Goal: Task Accomplishment & Management: Complete application form

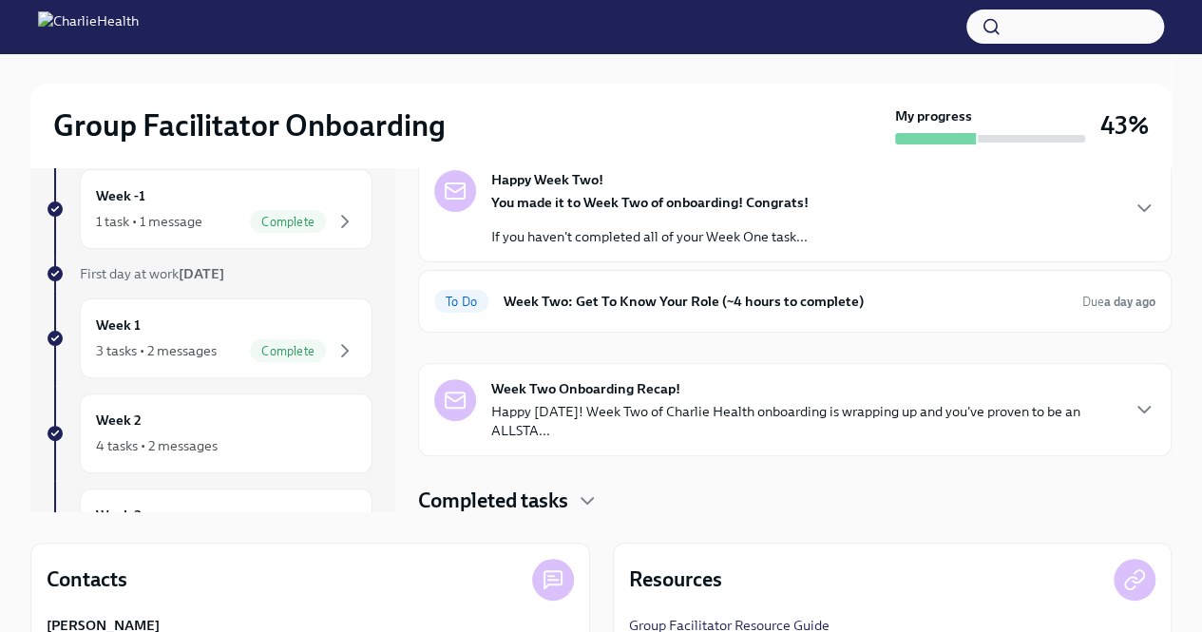
scroll to position [104, 0]
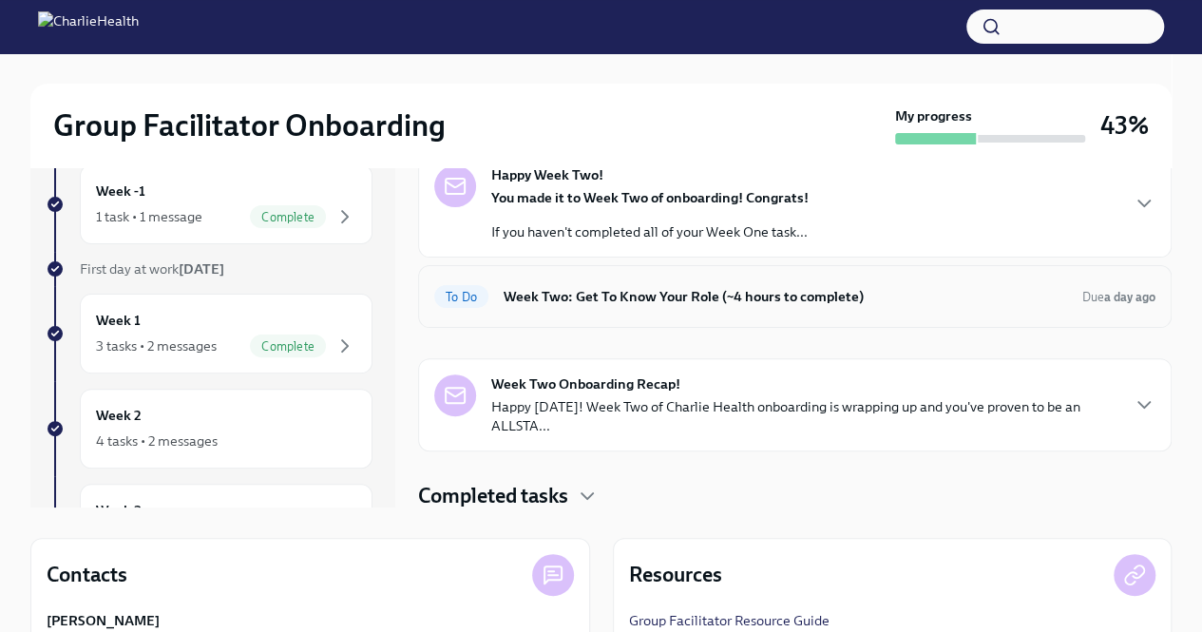
click at [658, 303] on h6 "Week Two: Get To Know Your Role (~4 hours to complete)" at bounding box center [785, 296] width 563 height 21
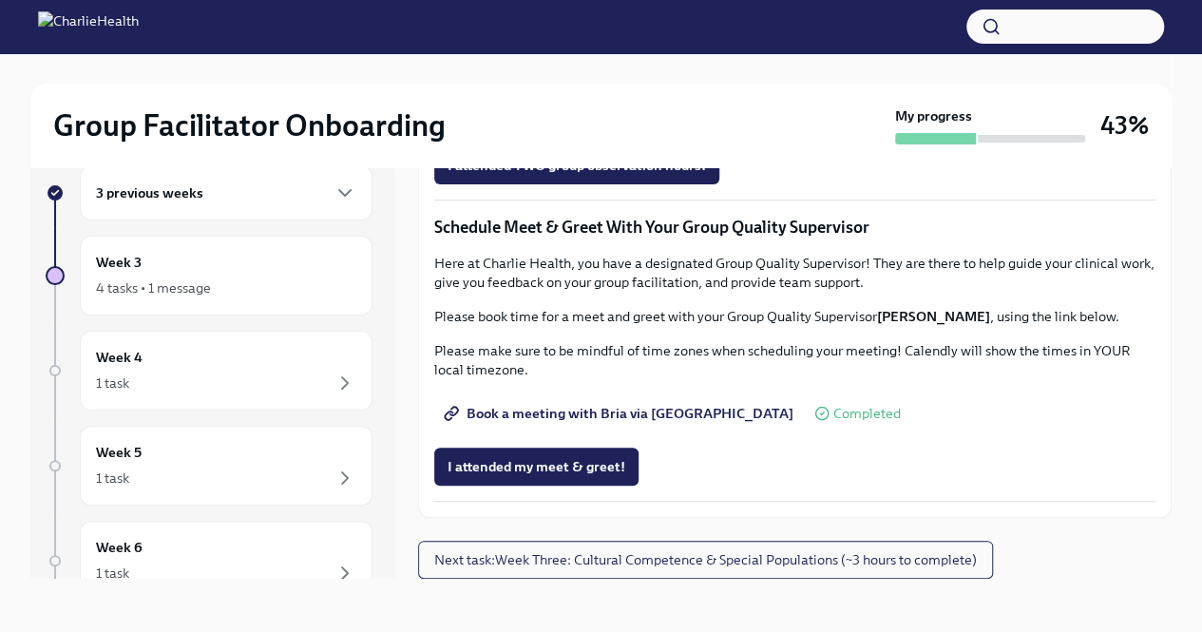
scroll to position [1790, 0]
click at [238, 274] on div "Week 3 4 tasks • 1 message" at bounding box center [226, 276] width 260 height 48
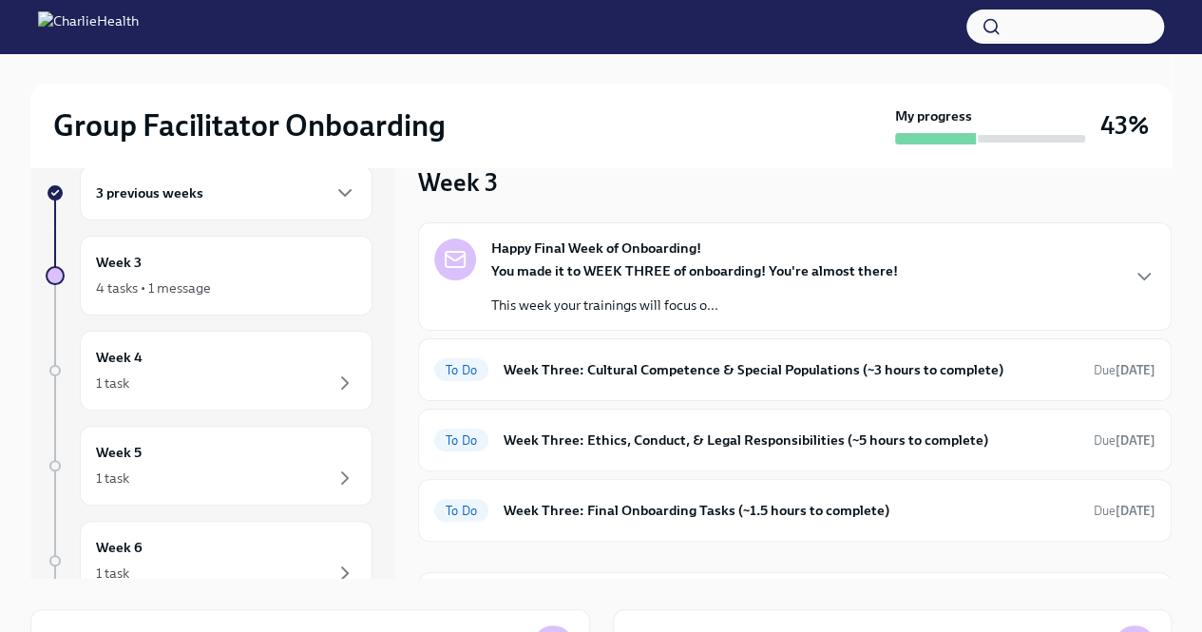
click at [734, 289] on div "You made it to WEEK THREE of onboarding! You're almost there! This week your tr…" at bounding box center [694, 287] width 407 height 53
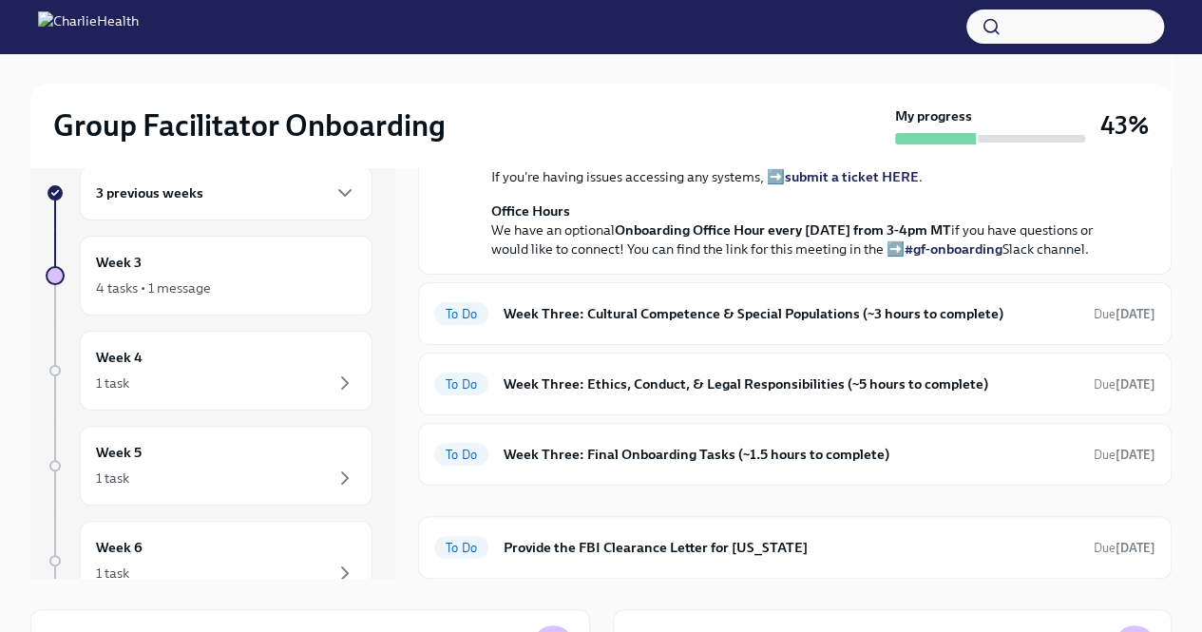
scroll to position [656, 0]
click at [692, 324] on h6 "Week Three: Cultural Competence & Special Populations (~3 hours to complete)" at bounding box center [791, 313] width 575 height 21
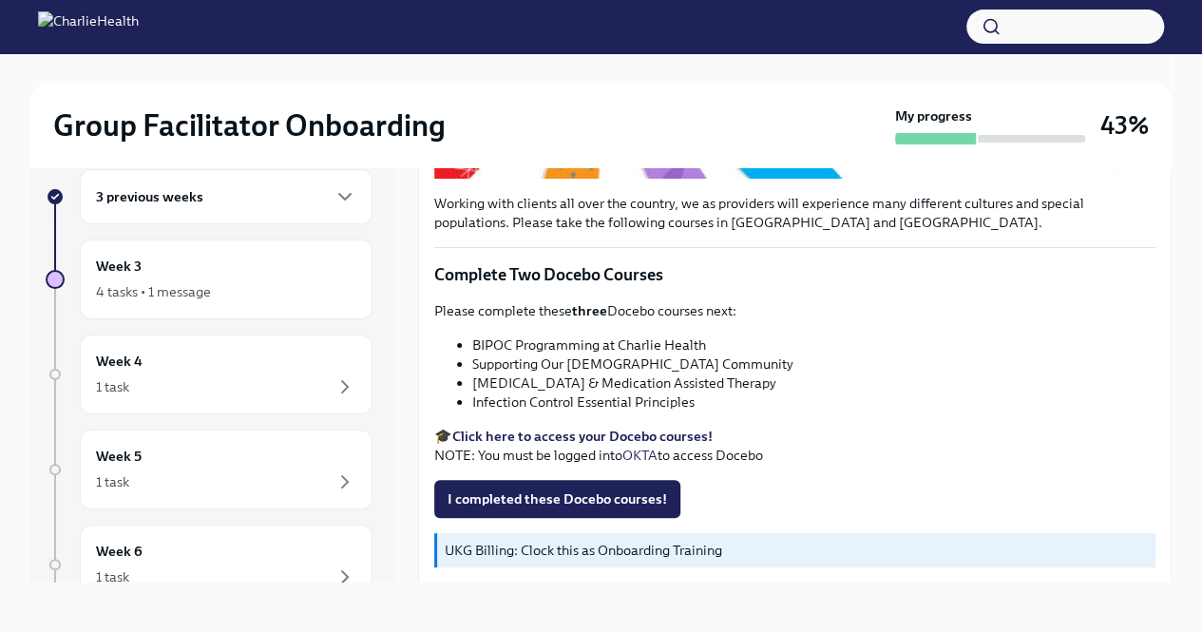
scroll to position [537, 0]
click at [566, 479] on button "I completed these Docebo courses!" at bounding box center [557, 498] width 246 height 38
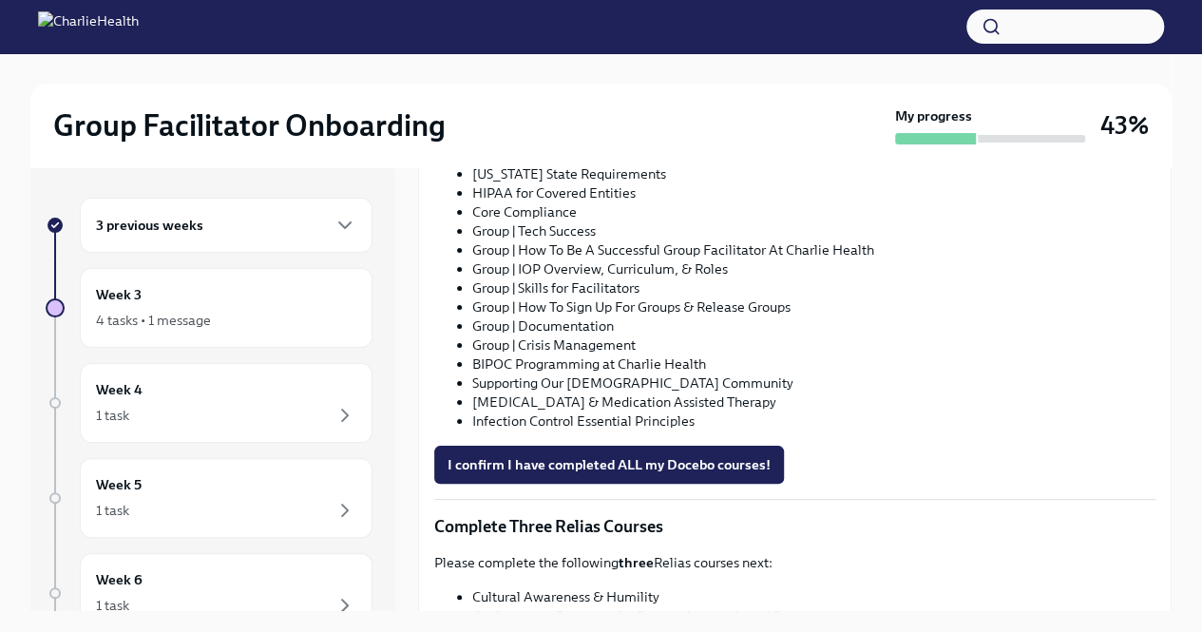
scroll to position [1198, 0]
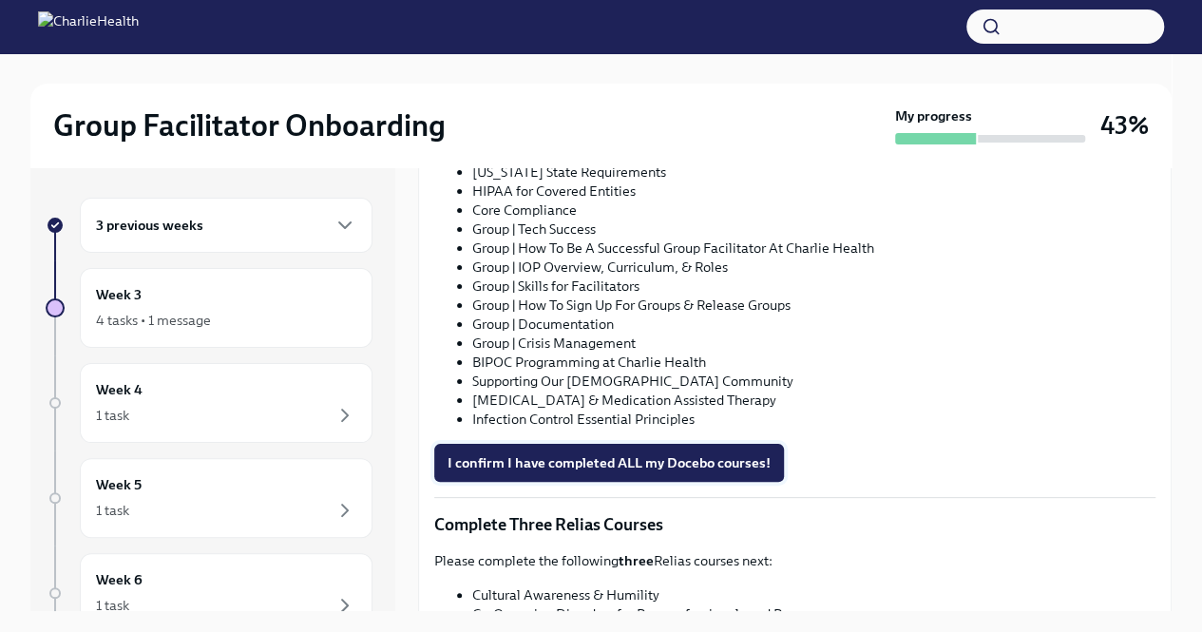
click at [604, 453] on span "I confirm I have completed ALL my Docebo courses!" at bounding box center [609, 462] width 323 height 19
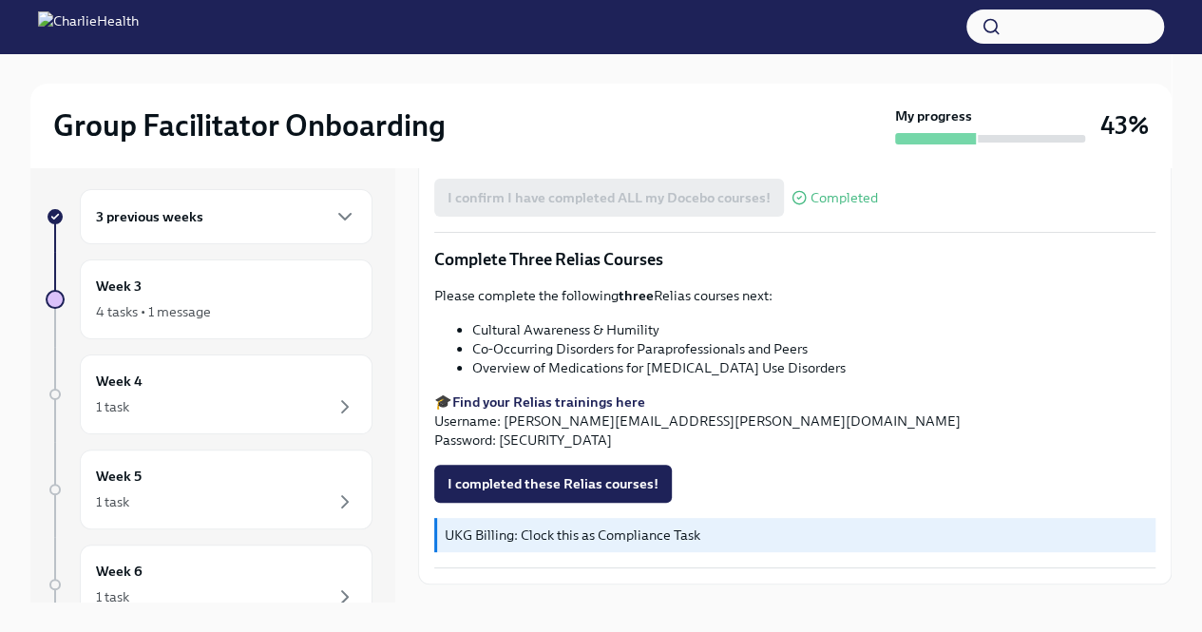
scroll to position [1449, 0]
